Goal: Transaction & Acquisition: Purchase product/service

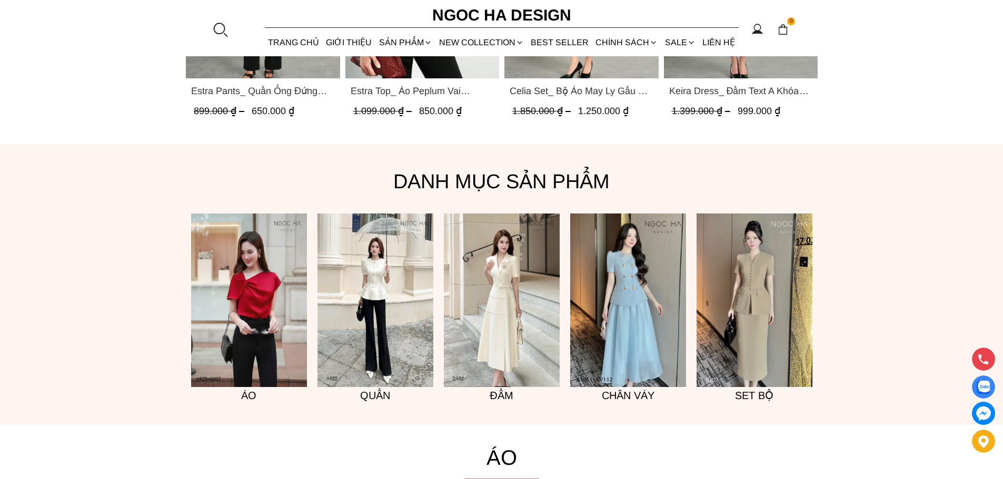
scroll to position [789, 0]
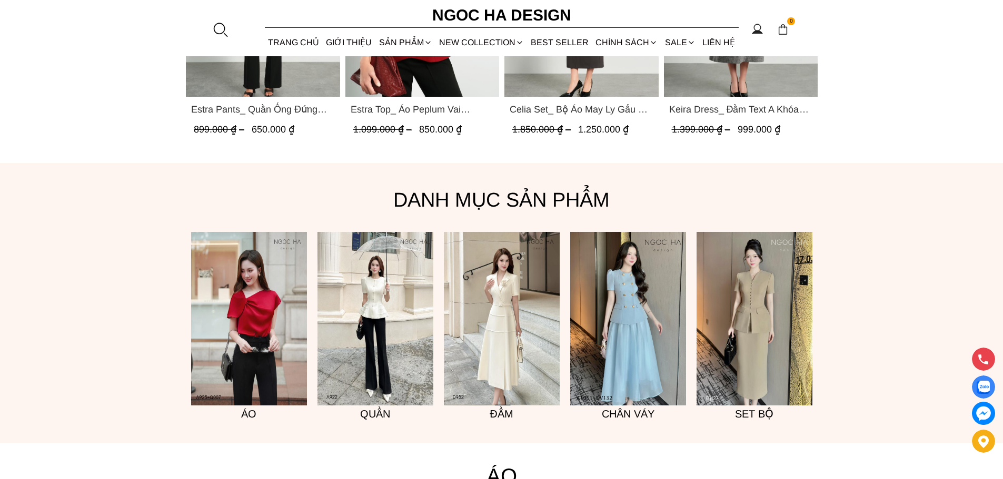
click at [504, 286] on img at bounding box center [502, 319] width 116 height 174
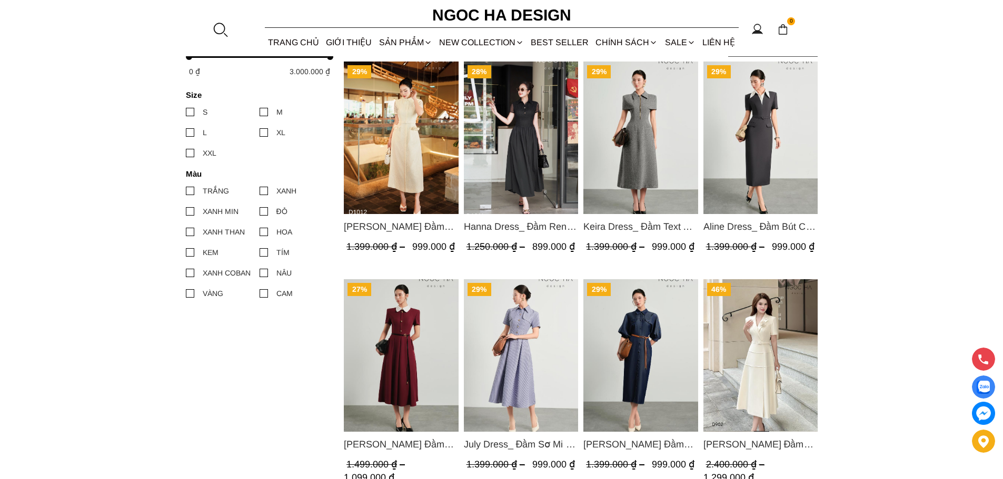
scroll to position [474, 0]
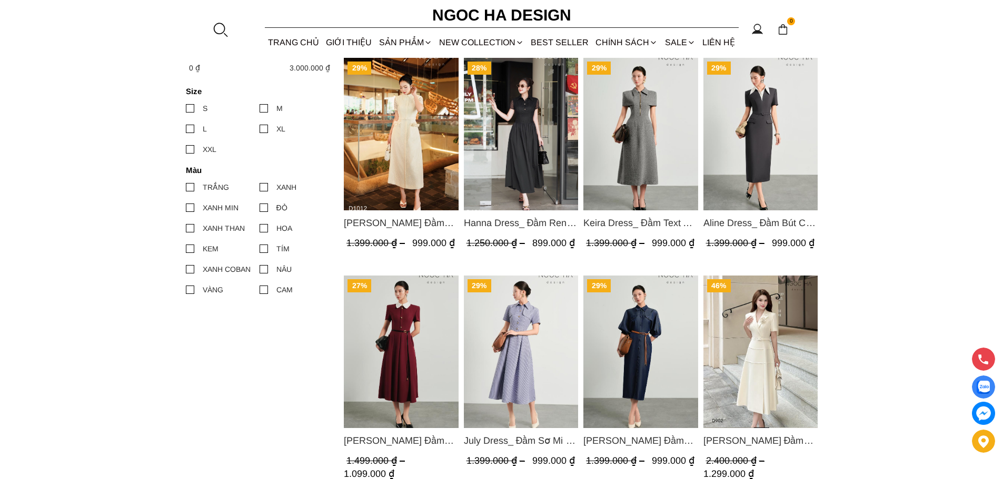
click at [775, 124] on img "Product image - Aline Dress_ Đầm Bút Chì Màu Ghi Mix Cổ Trắng D1014" at bounding box center [760, 134] width 115 height 153
